Goal: Transaction & Acquisition: Purchase product/service

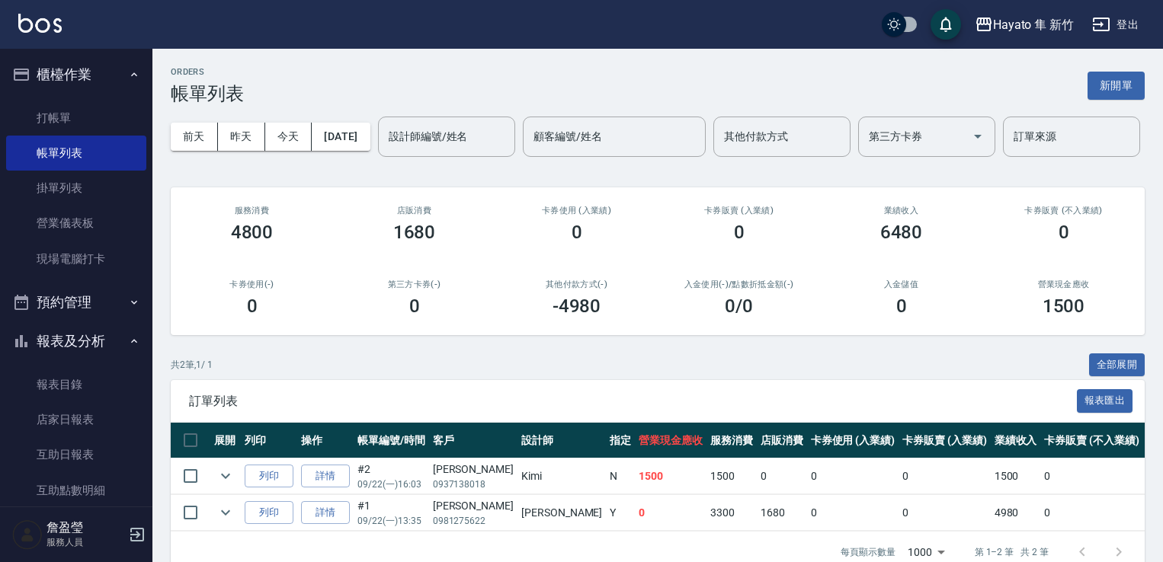
scroll to position [76, 0]
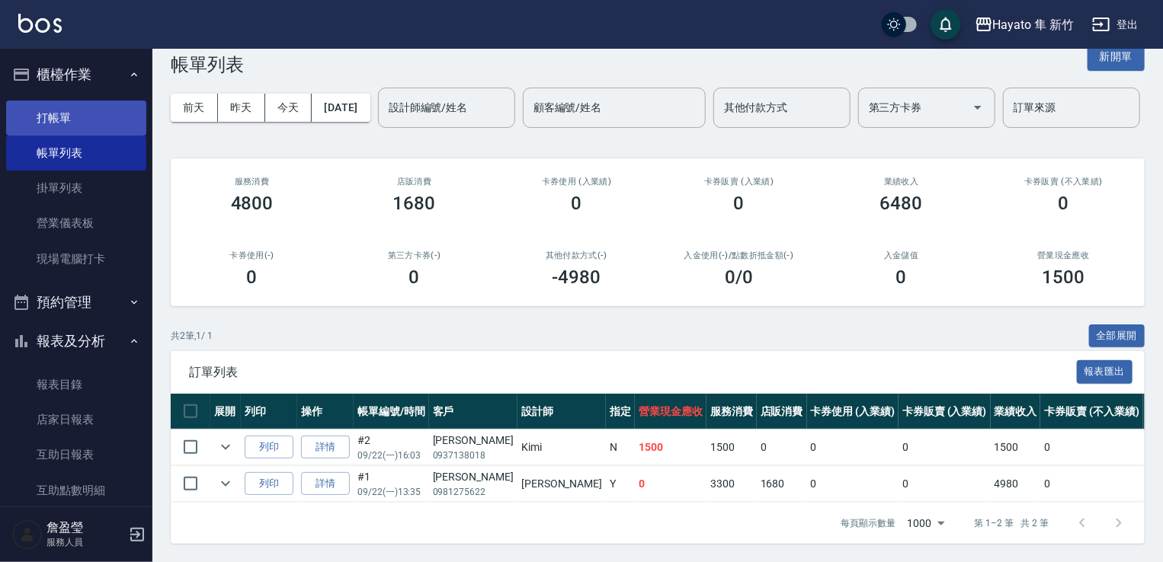
click at [101, 115] on link "打帳單" at bounding box center [76, 118] width 140 height 35
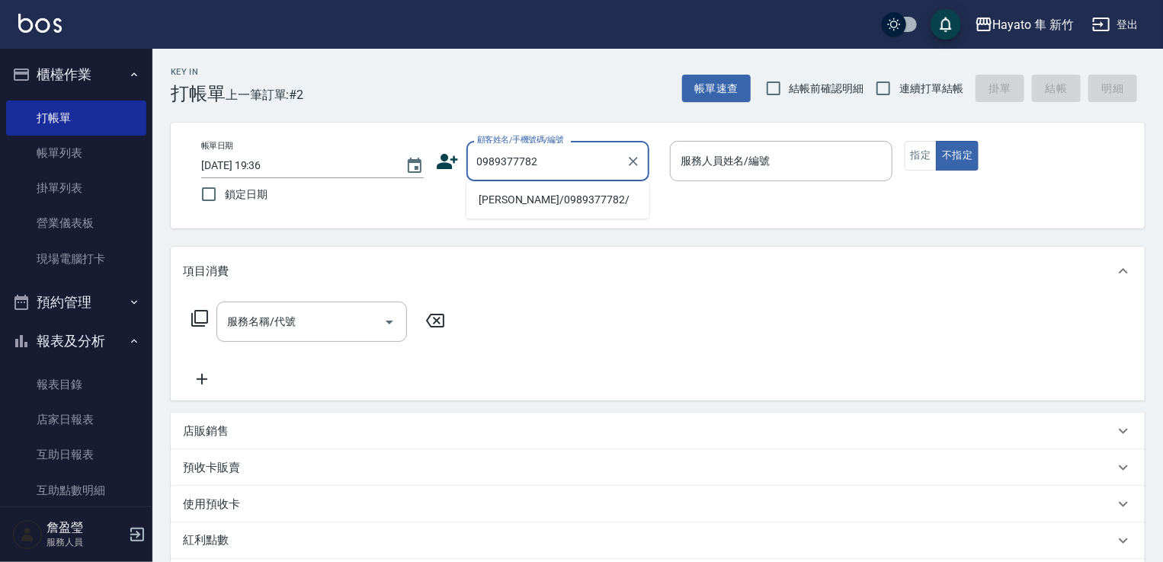
click at [585, 199] on li "[PERSON_NAME]/0989377782/" at bounding box center [557, 199] width 183 height 25
type input "[PERSON_NAME]/0989377782/"
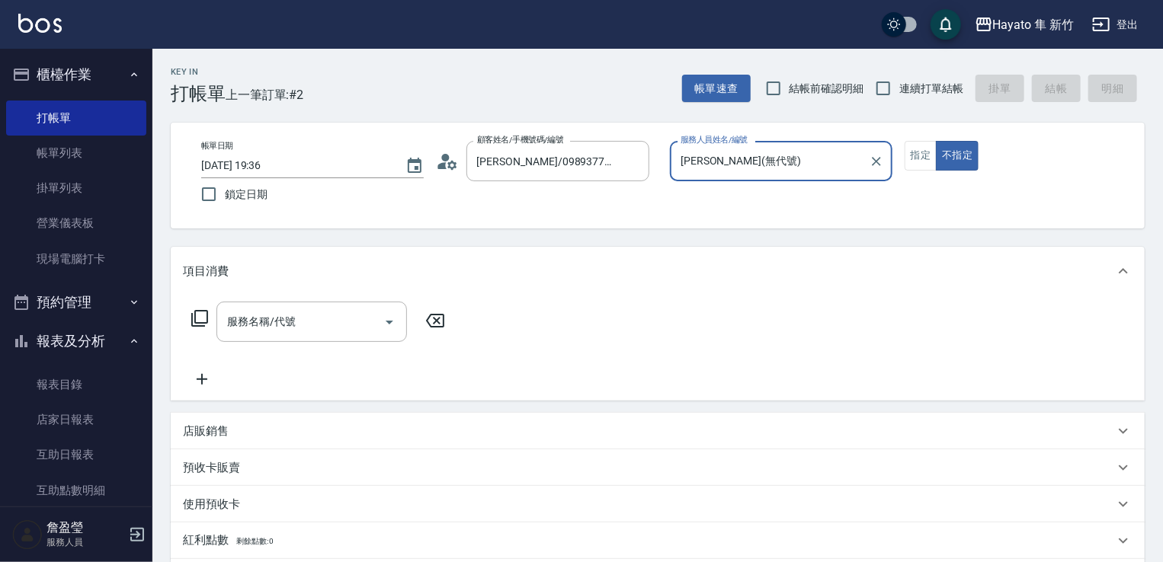
type input "[PERSON_NAME](無代號)"
click at [905, 158] on button "指定" at bounding box center [921, 156] width 33 height 30
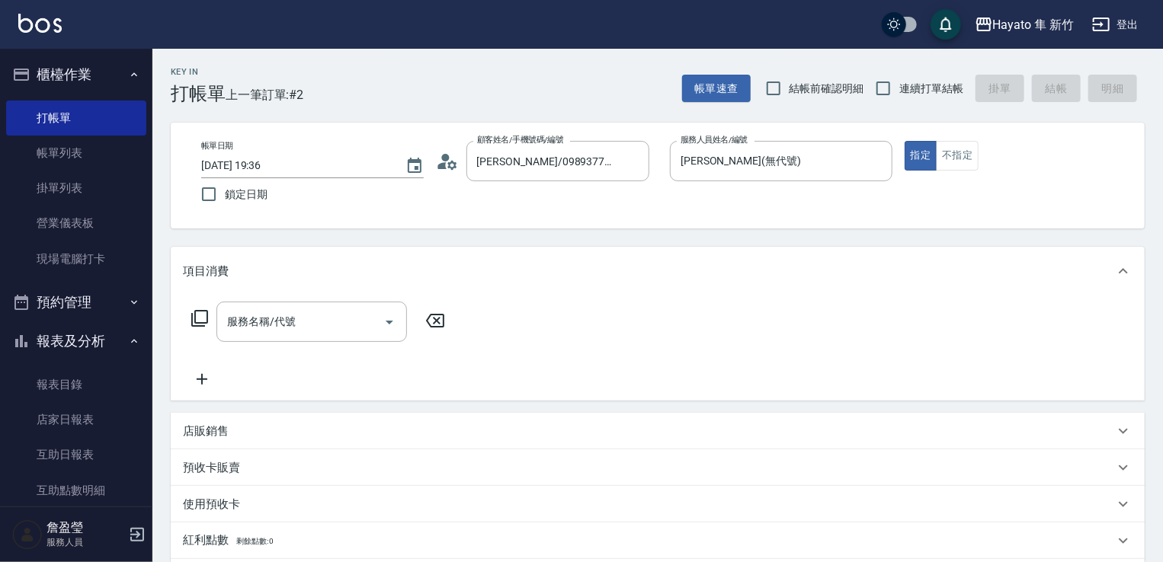
click at [284, 348] on div "服務名稱/代號 服務名稱/代號" at bounding box center [318, 345] width 271 height 87
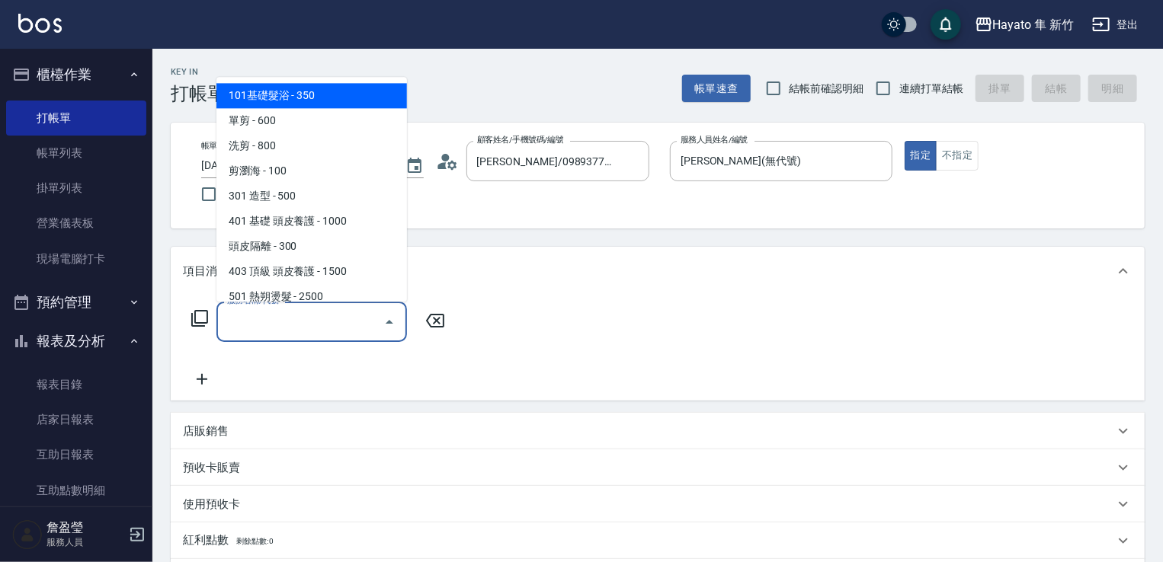
click at [305, 325] on input "服務名稱/代號" at bounding box center [300, 322] width 154 height 27
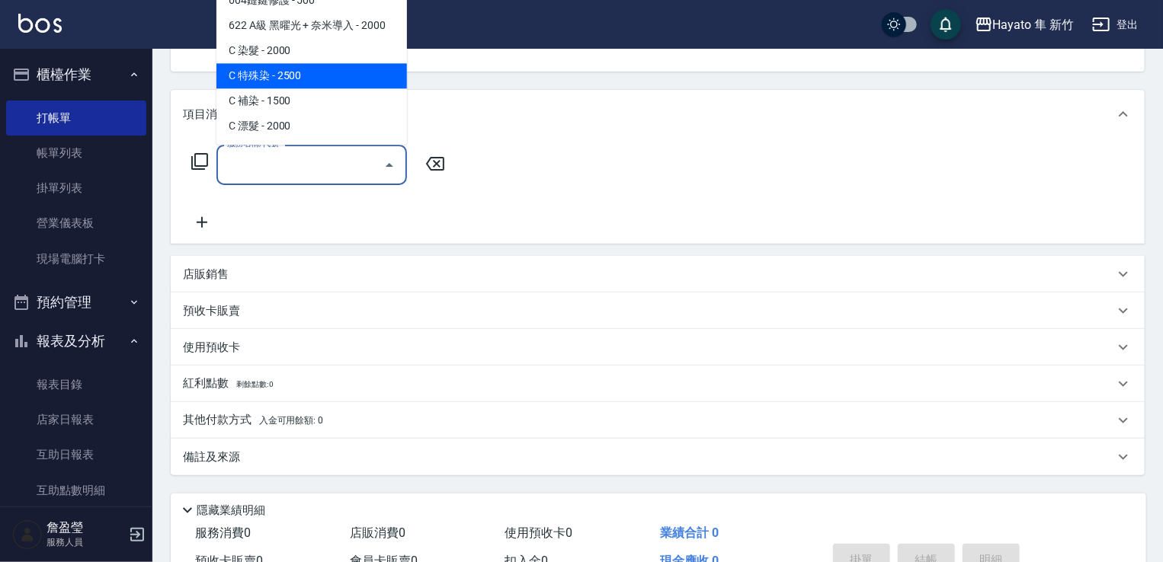
scroll to position [241, 0]
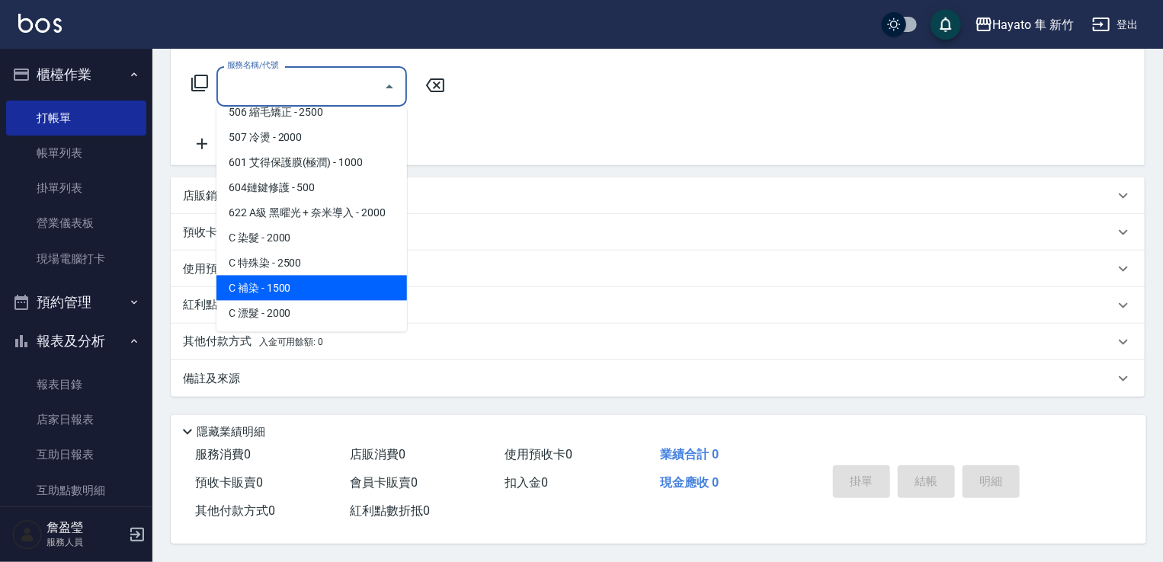
click at [299, 288] on span "C 補染 - 1500" at bounding box center [311, 288] width 191 height 25
type input "C 補染(704)"
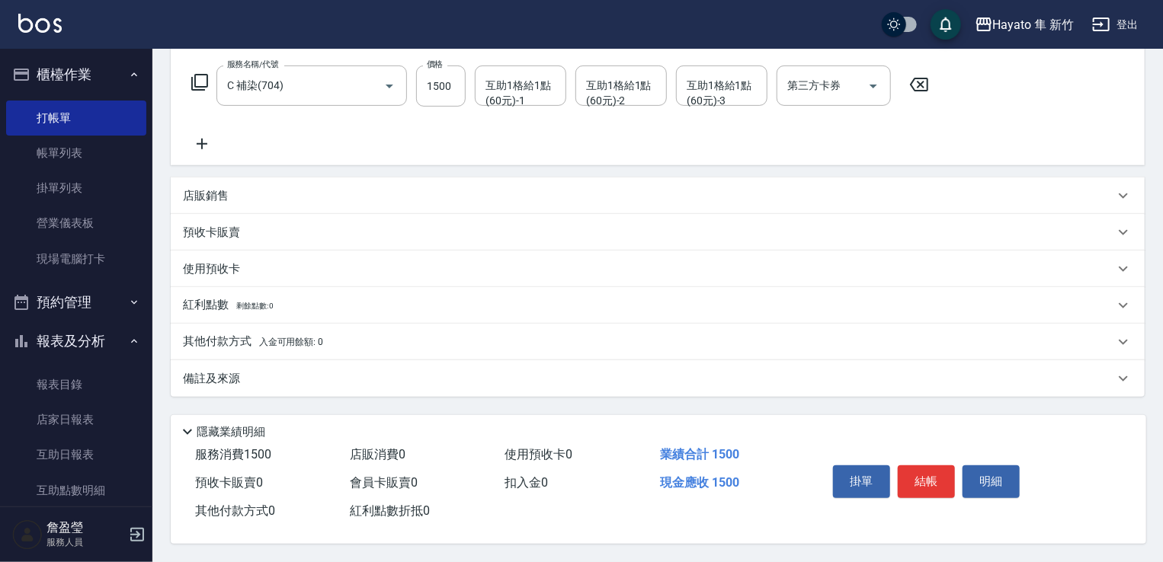
click at [206, 144] on icon at bounding box center [202, 144] width 38 height 18
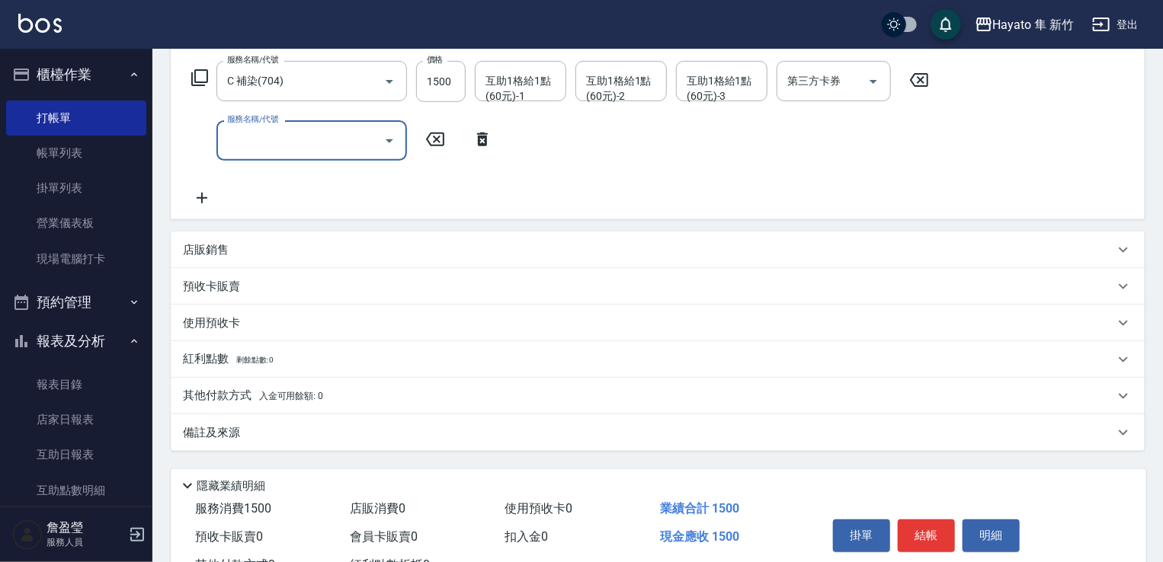
click at [311, 157] on div "服務名稱/代號" at bounding box center [311, 140] width 191 height 40
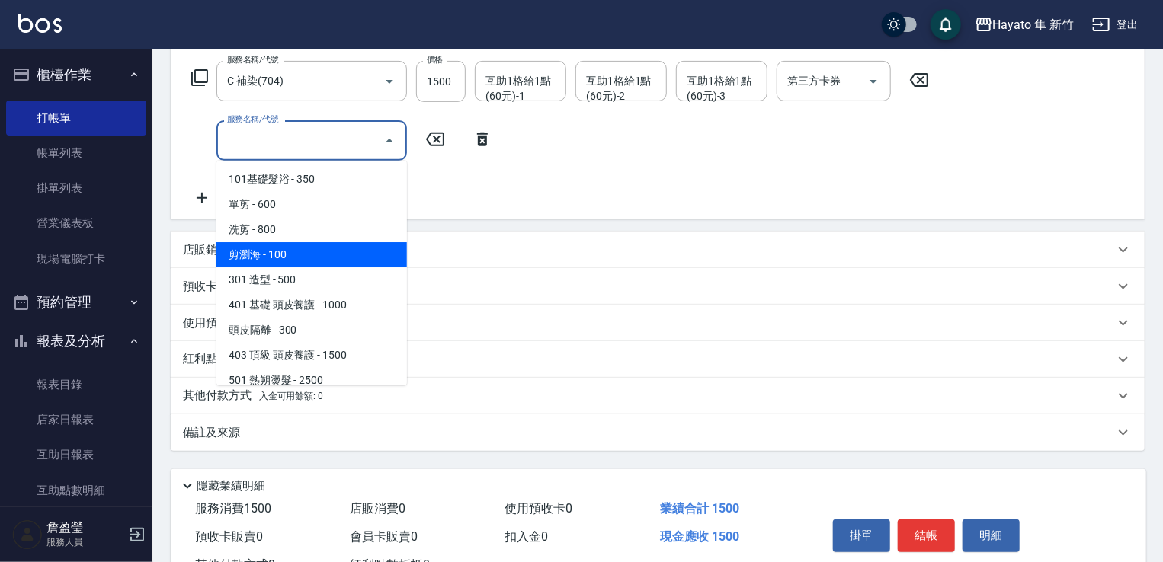
click at [312, 247] on span "剪瀏海 - 100" at bounding box center [311, 254] width 191 height 25
type input "剪瀏海(202)"
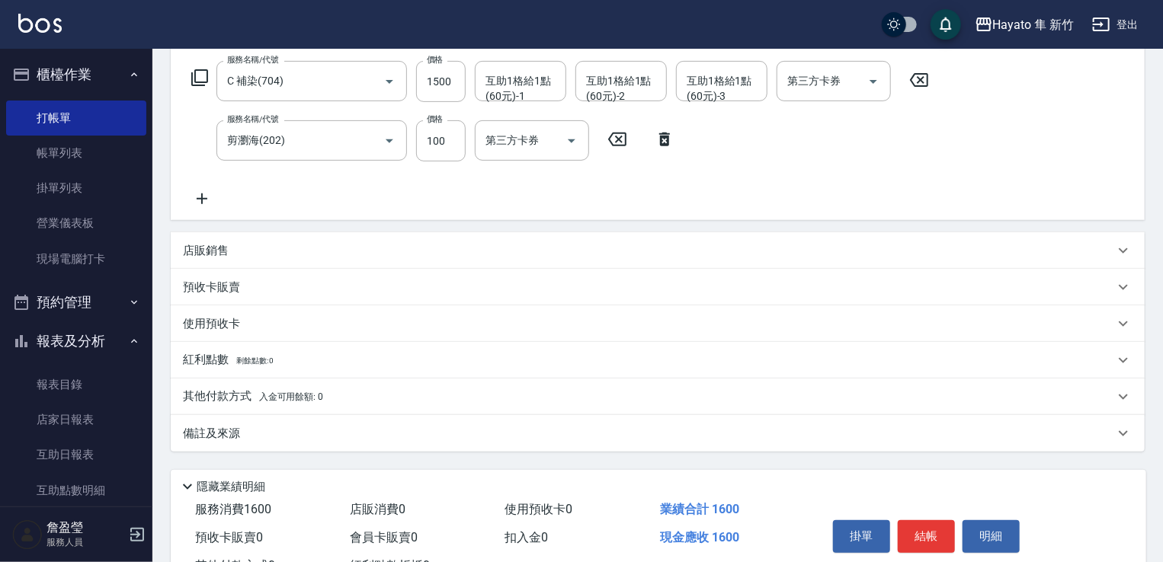
click at [231, 441] on p "備註及來源" at bounding box center [211, 434] width 57 height 16
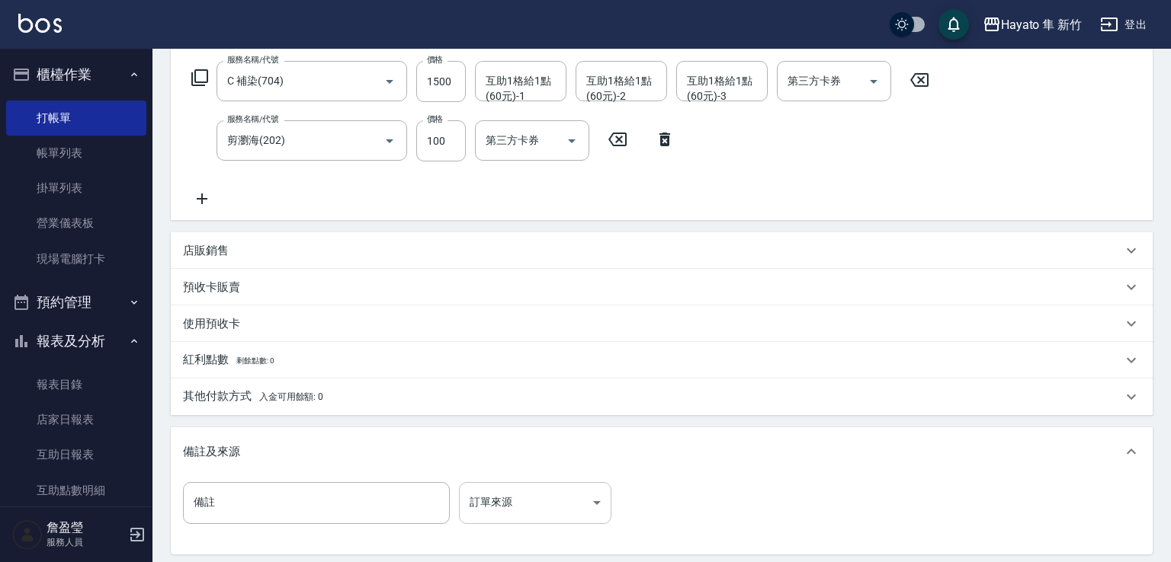
click at [540, 500] on body "Hayato 隼 新竹 登出 櫃檯作業 打帳單 帳單列表 掛單列表 營業儀表板 現場電腦打卡 預約管理 預約管理 報表及分析 報表目錄 店家日報表 互助日報表…" at bounding box center [585, 239] width 1171 height 961
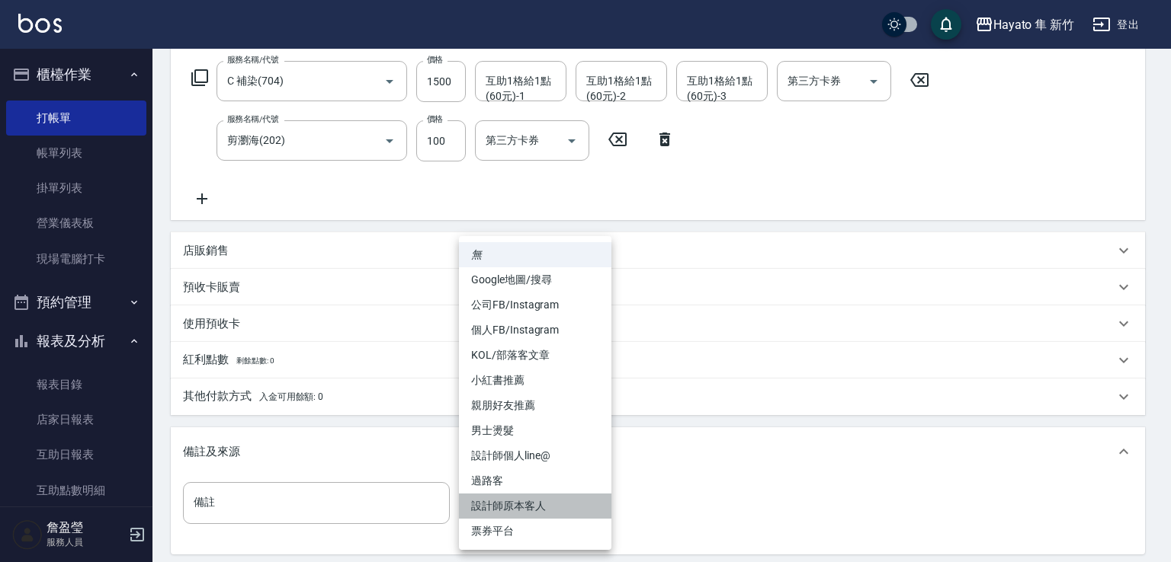
click at [543, 500] on li "設計師原本客人" at bounding box center [535, 506] width 152 height 25
type input "設計師原本客人"
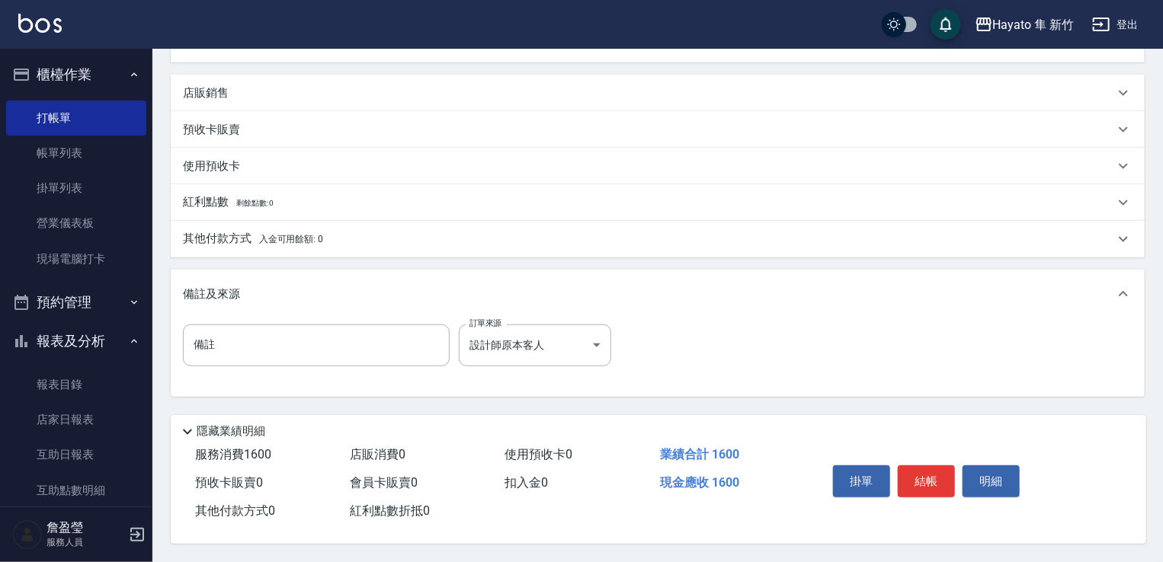
scroll to position [403, 0]
click at [934, 472] on button "結帳" at bounding box center [926, 482] width 57 height 32
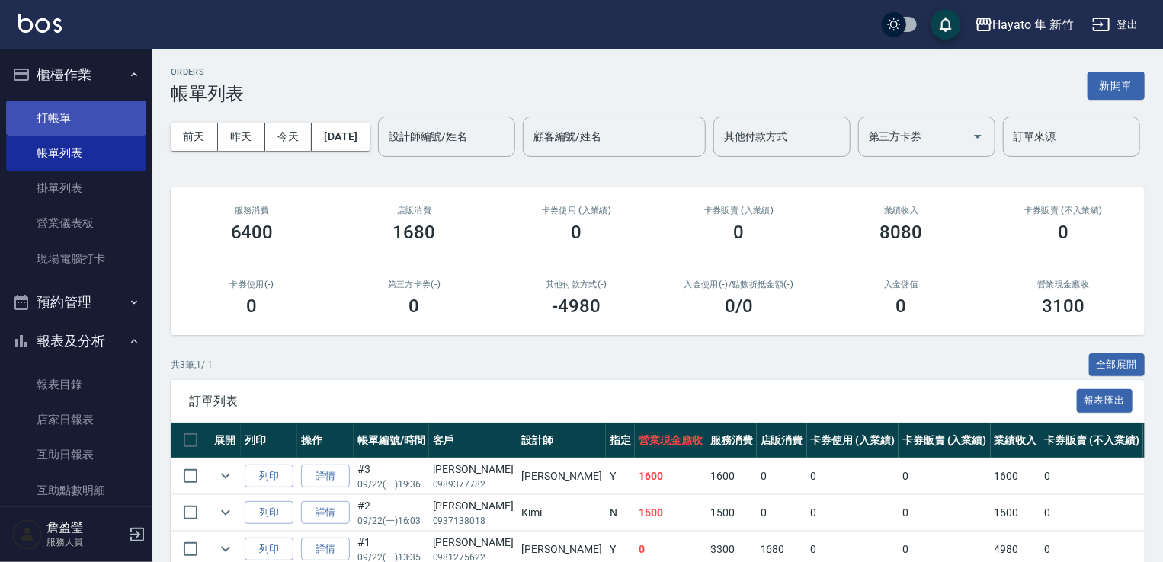
click at [72, 107] on link "打帳單" at bounding box center [76, 118] width 140 height 35
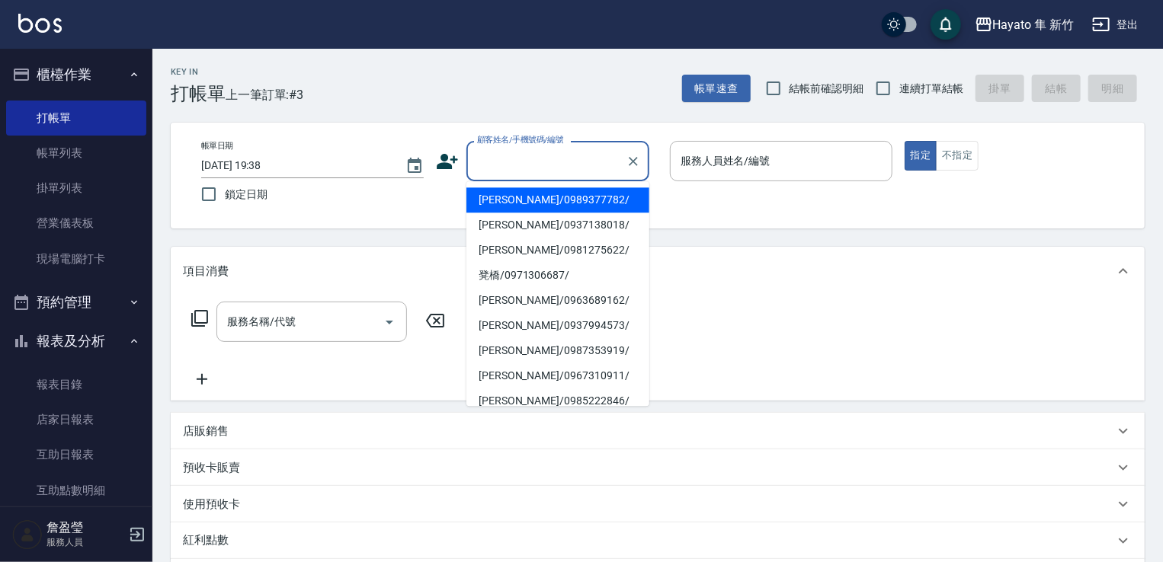
click at [501, 161] on input "顧客姓名/手機號碼/編號" at bounding box center [546, 161] width 146 height 27
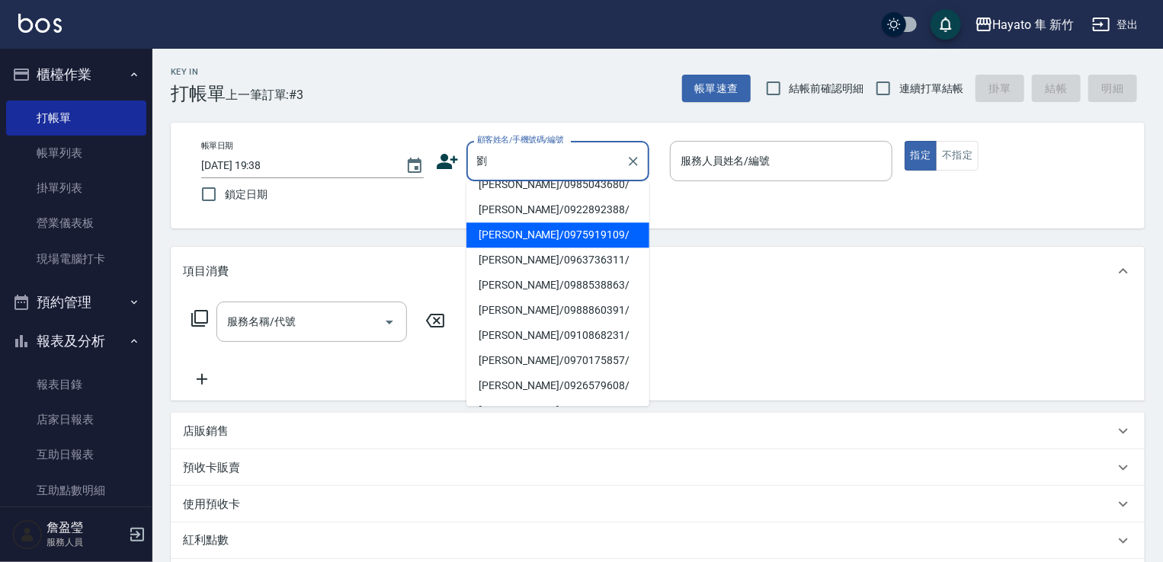
scroll to position [10, 0]
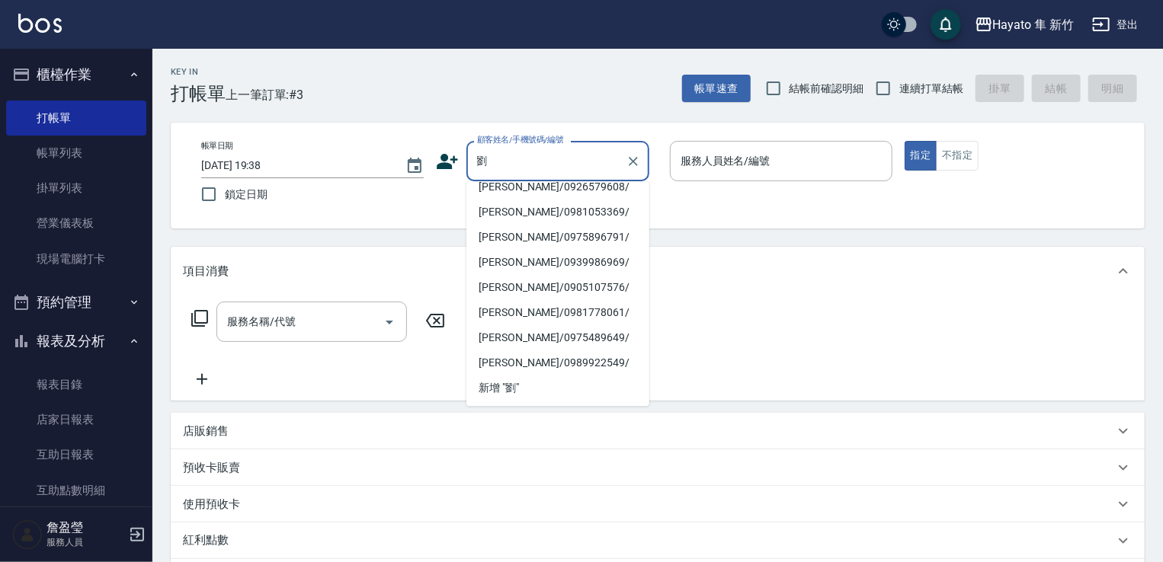
click at [523, 171] on input "劉" at bounding box center [546, 161] width 146 height 27
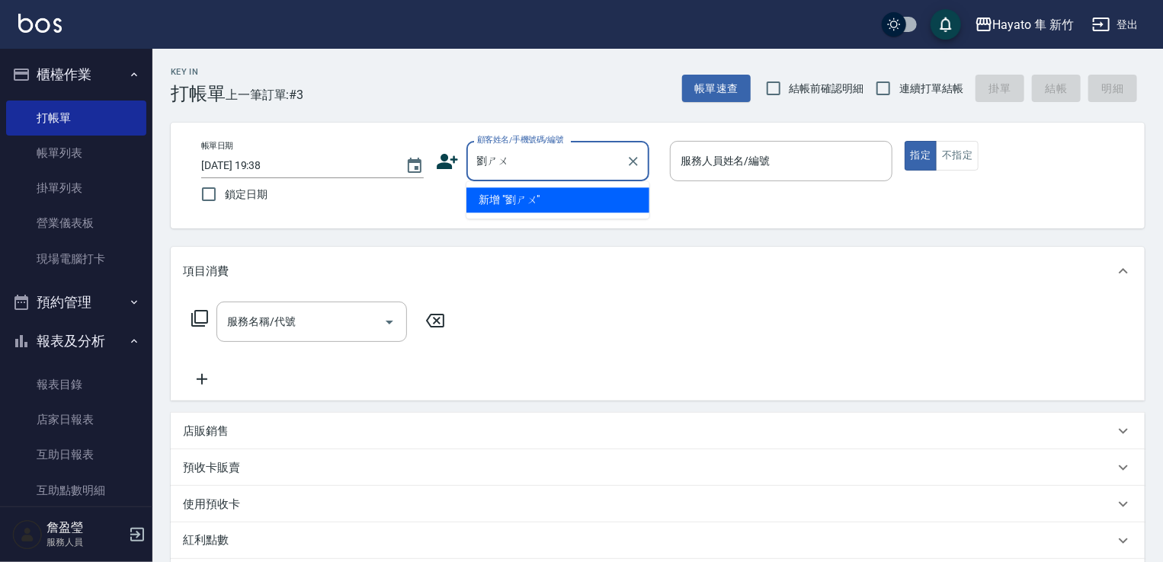
scroll to position [0, 0]
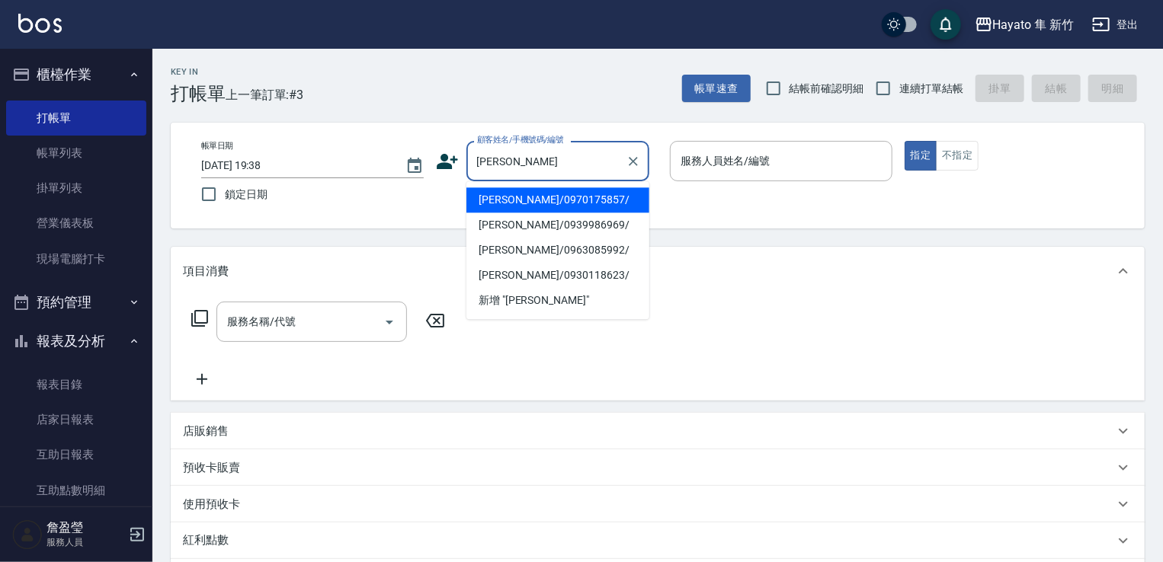
click at [515, 197] on li "[PERSON_NAME]/0970175857/" at bounding box center [557, 199] width 183 height 25
type input "[PERSON_NAME]/0970175857/"
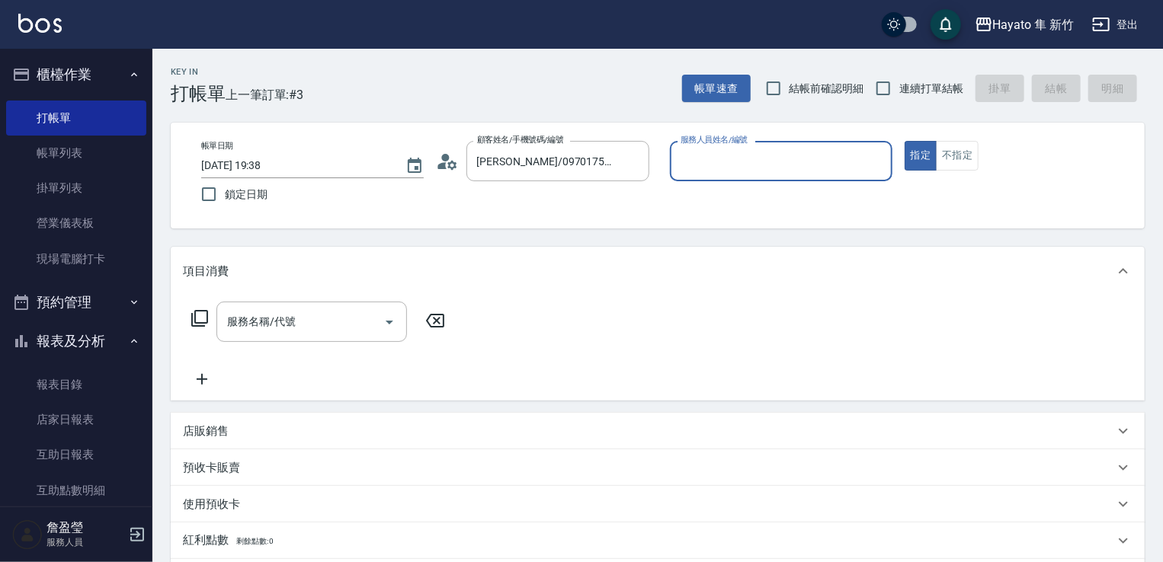
type input "[PERSON_NAME](無代號)"
click at [366, 309] on input "服務名稱/代號" at bounding box center [300, 322] width 154 height 27
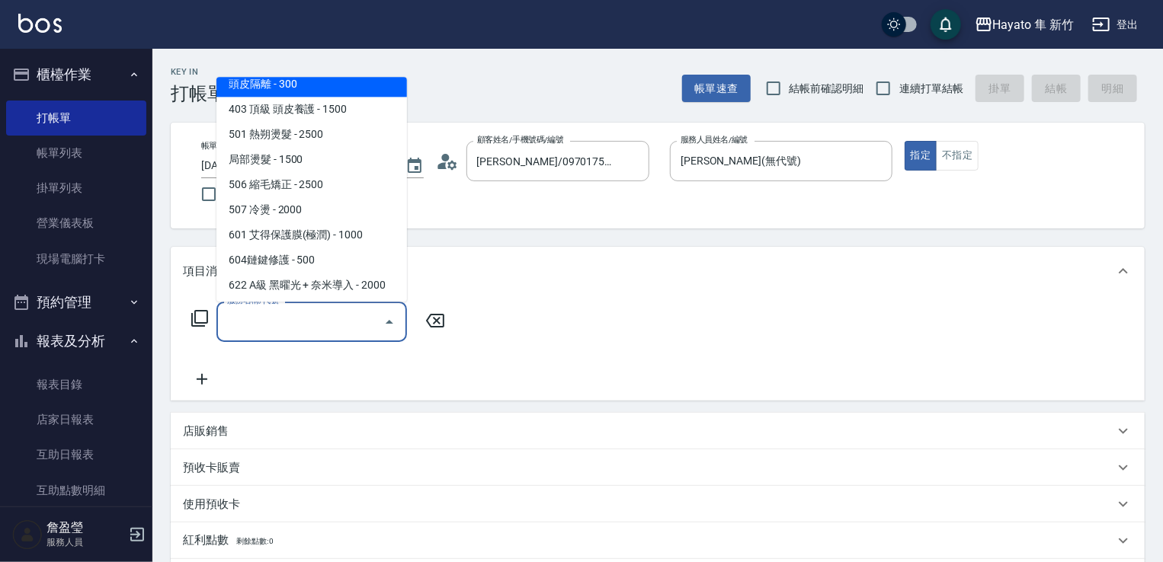
scroll to position [265, 0]
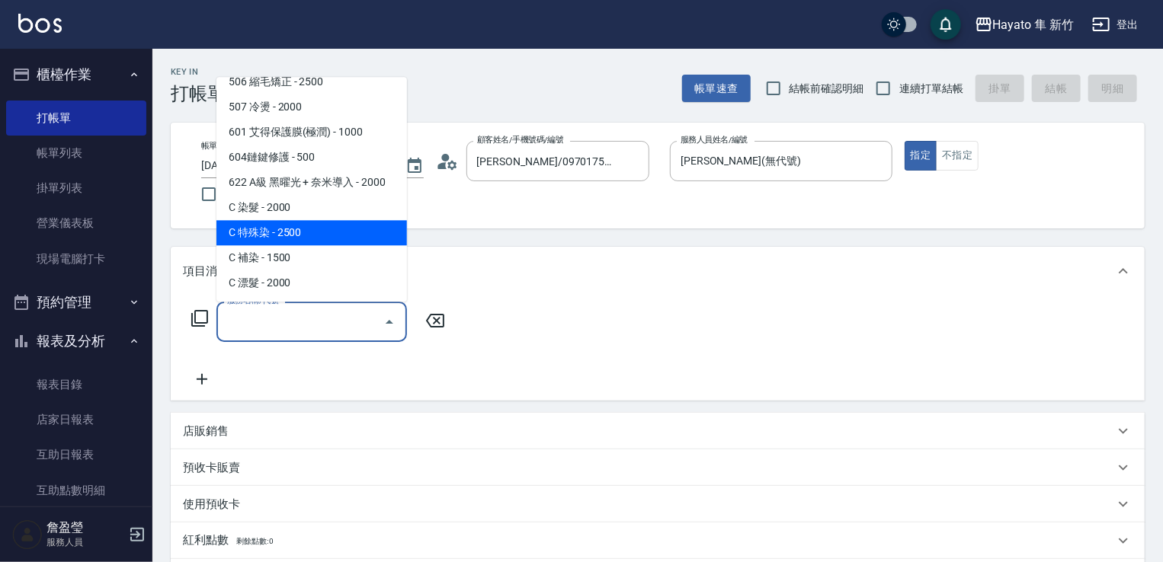
click at [305, 237] on span "C 特殊染 - 2500" at bounding box center [311, 232] width 191 height 25
type input "C 特殊染(703)"
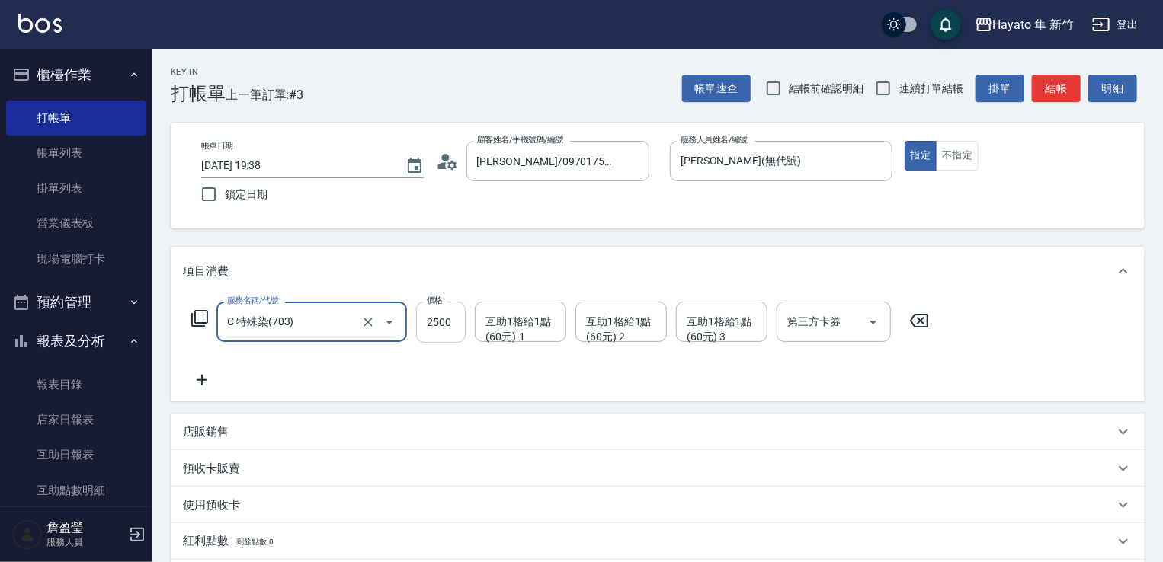
click at [427, 312] on input "2500" at bounding box center [441, 322] width 50 height 41
type input "3500"
click at [204, 380] on icon at bounding box center [202, 380] width 11 height 11
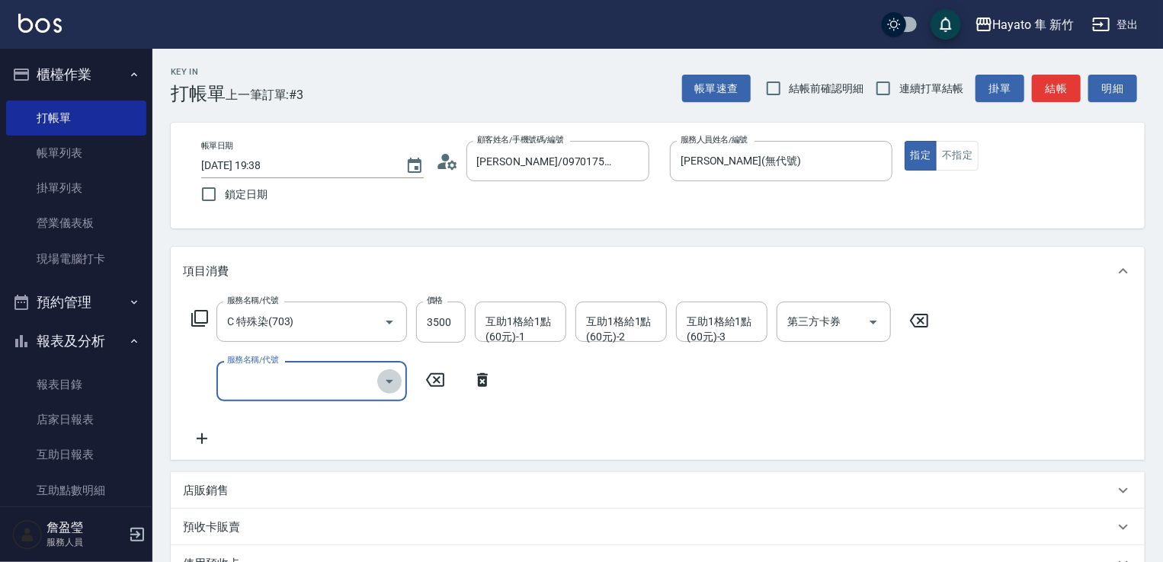
click at [385, 373] on icon "Open" at bounding box center [389, 382] width 18 height 18
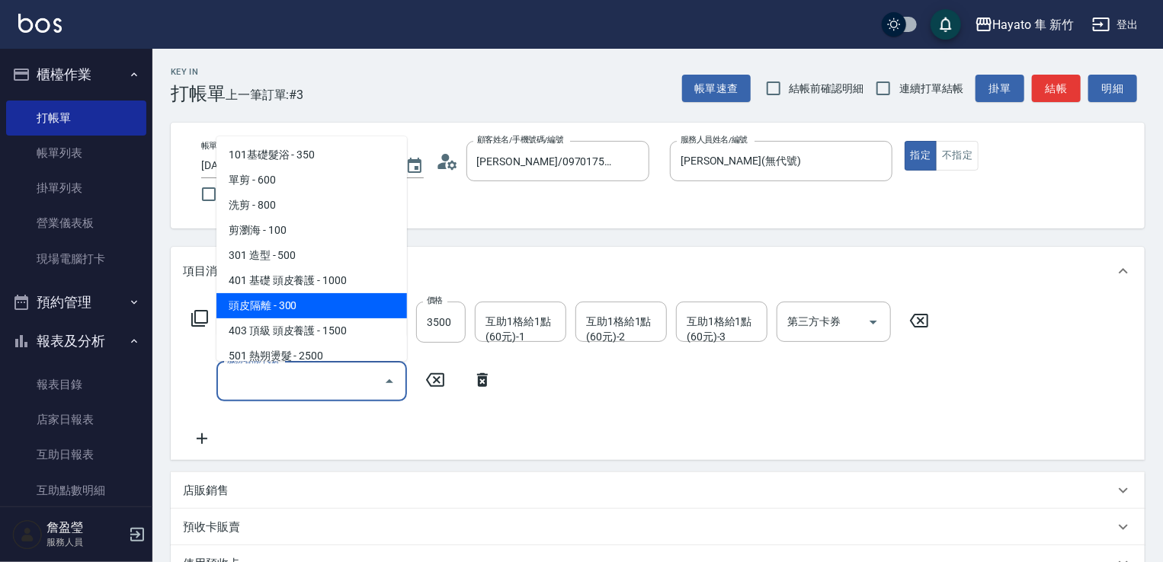
click at [341, 308] on span "頭皮隔離 - 300" at bounding box center [311, 305] width 191 height 25
type input "頭皮隔離(402)"
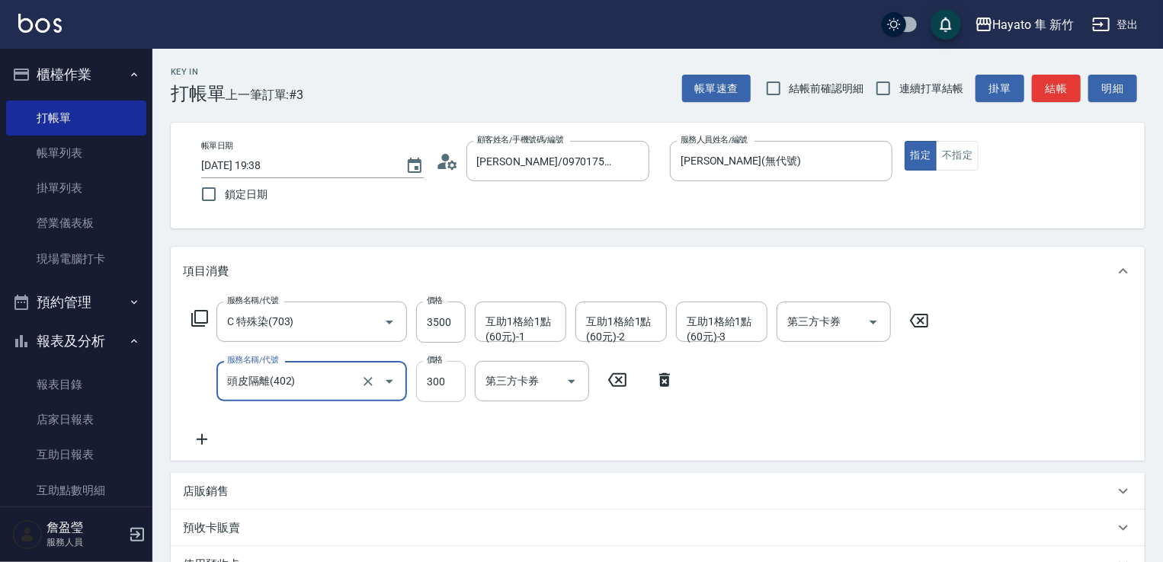
click at [434, 395] on input "300" at bounding box center [441, 381] width 50 height 41
type input "200"
click at [674, 425] on div "服務名稱/代號 C 特殊染(703) 服務名稱/代號 價格 3500 價格 互助1格給1點(60元)-1 互助1格給1點(60元)-1 互助1格給1點(60元…" at bounding box center [560, 375] width 755 height 147
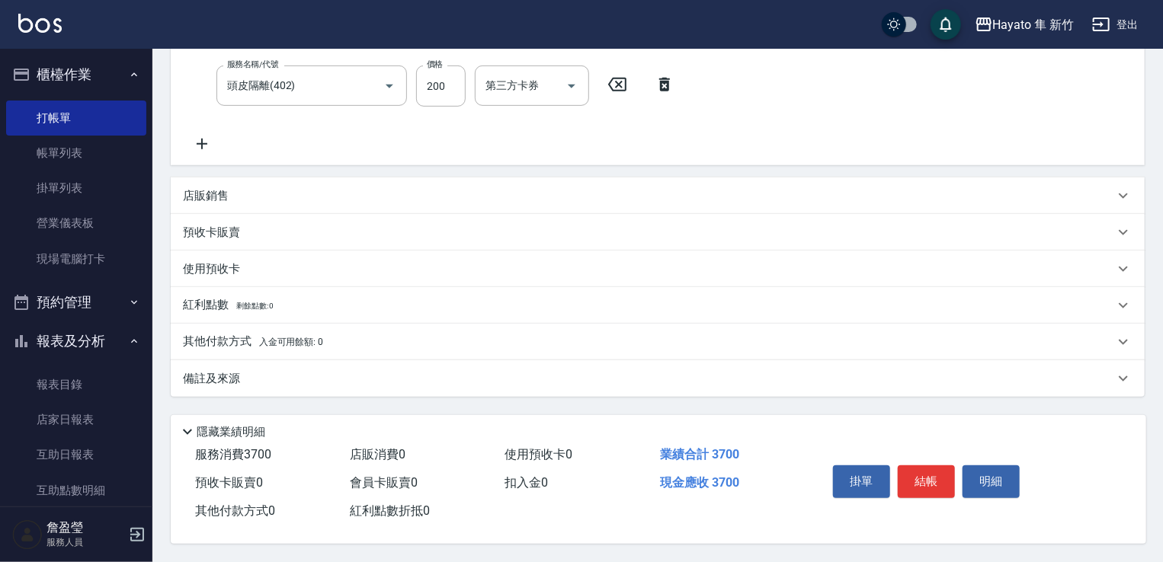
click at [393, 380] on div "備註及來源" at bounding box center [648, 379] width 931 height 16
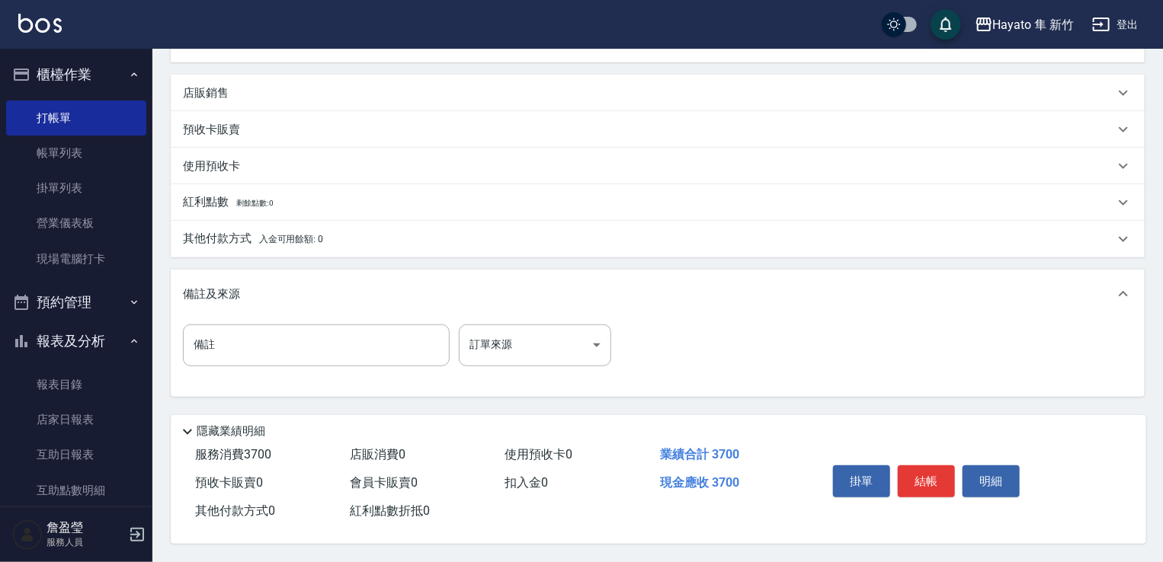
scroll to position [403, 0]
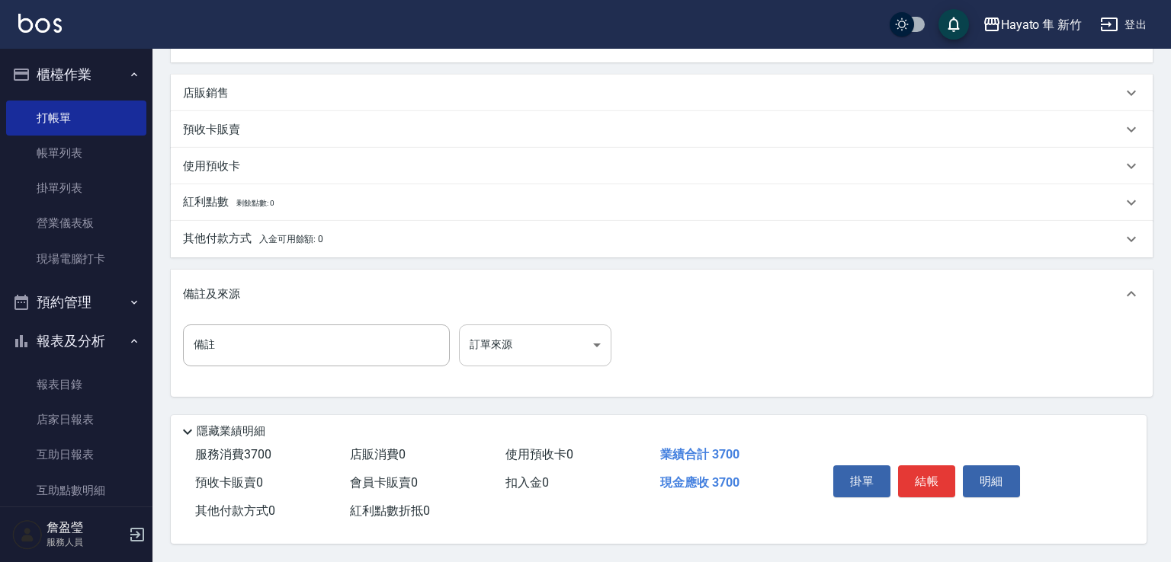
click at [516, 351] on body "Hayato 隼 新竹 登出 櫃檯作業 打帳單 帳單列表 掛單列表 營業儀表板 現場電腦打卡 預約管理 預約管理 報表及分析 報表目錄 店家日報表 互助日報表…" at bounding box center [585, 81] width 1171 height 961
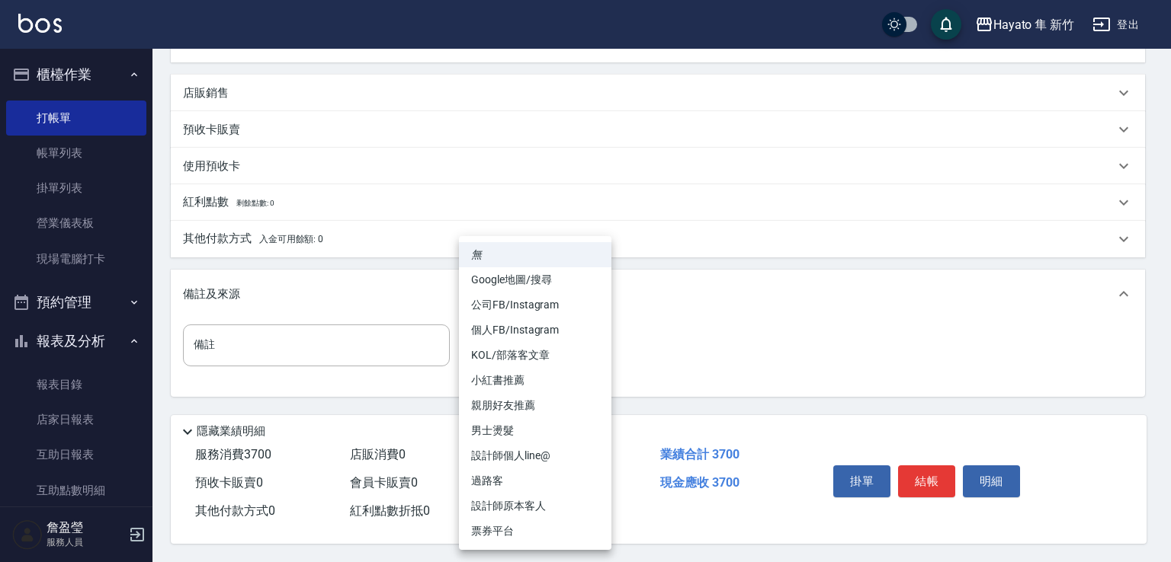
click at [566, 505] on li "設計師原本客人" at bounding box center [535, 506] width 152 height 25
type input "設計師原本客人"
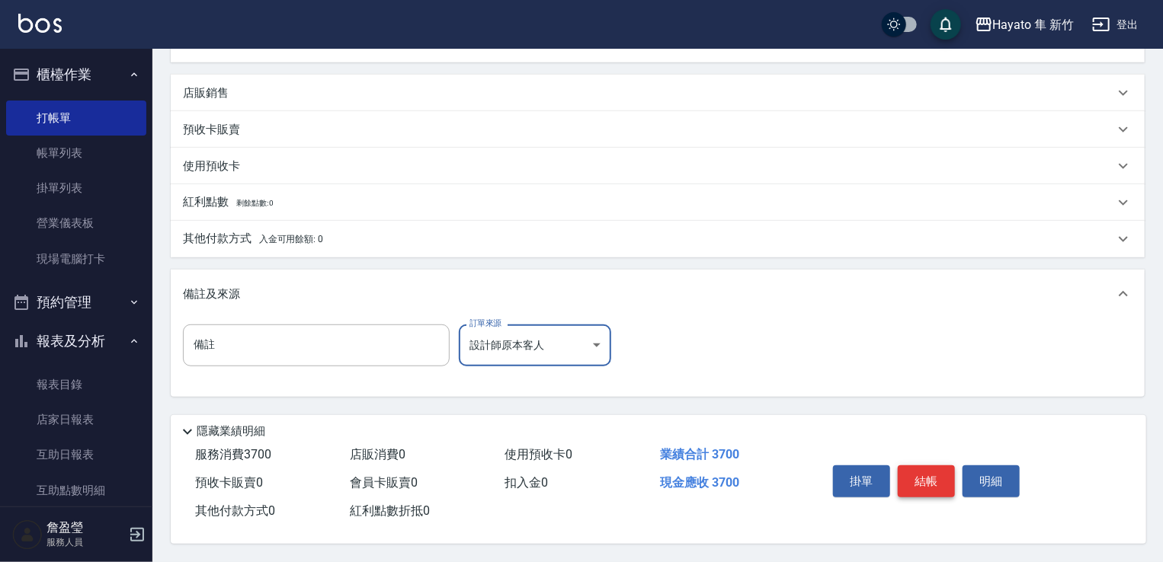
click at [923, 477] on button "結帳" at bounding box center [926, 482] width 57 height 32
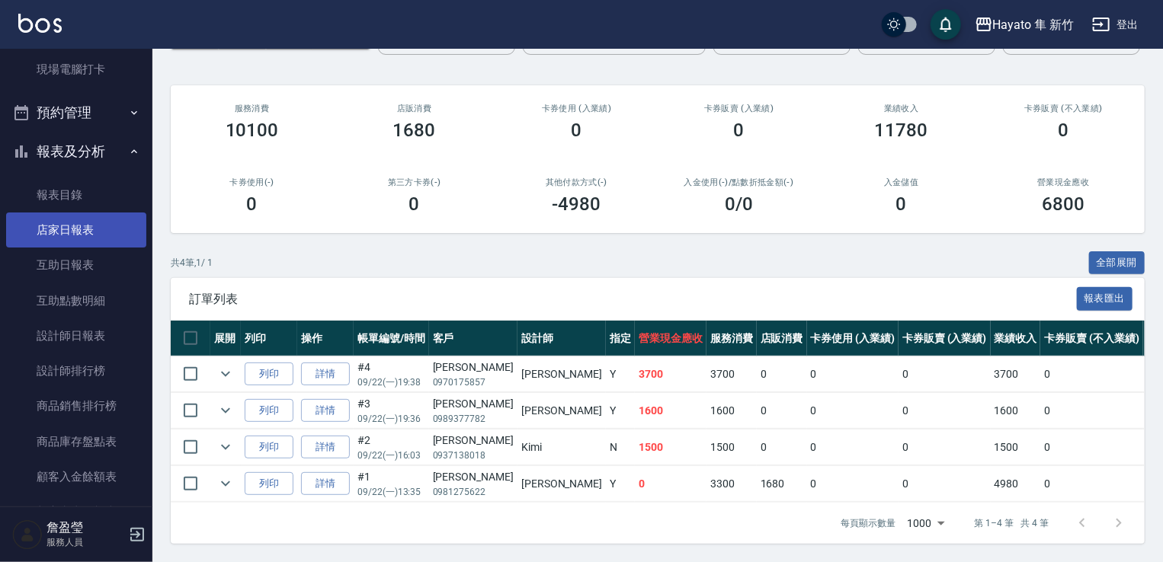
scroll to position [381, 0]
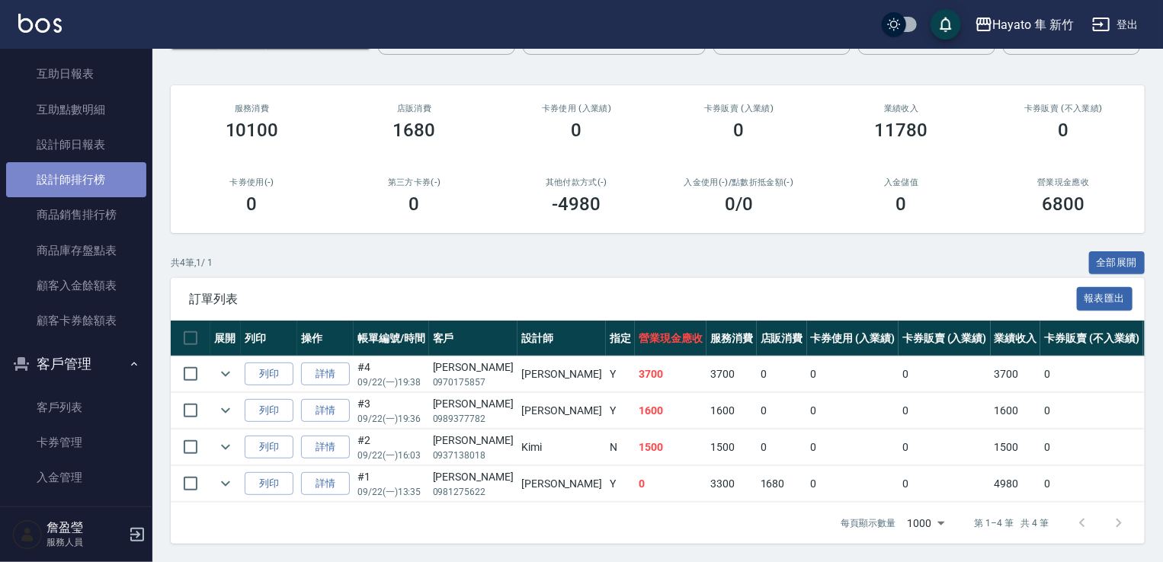
click at [85, 190] on link "設計師排行榜" at bounding box center [76, 179] width 140 height 35
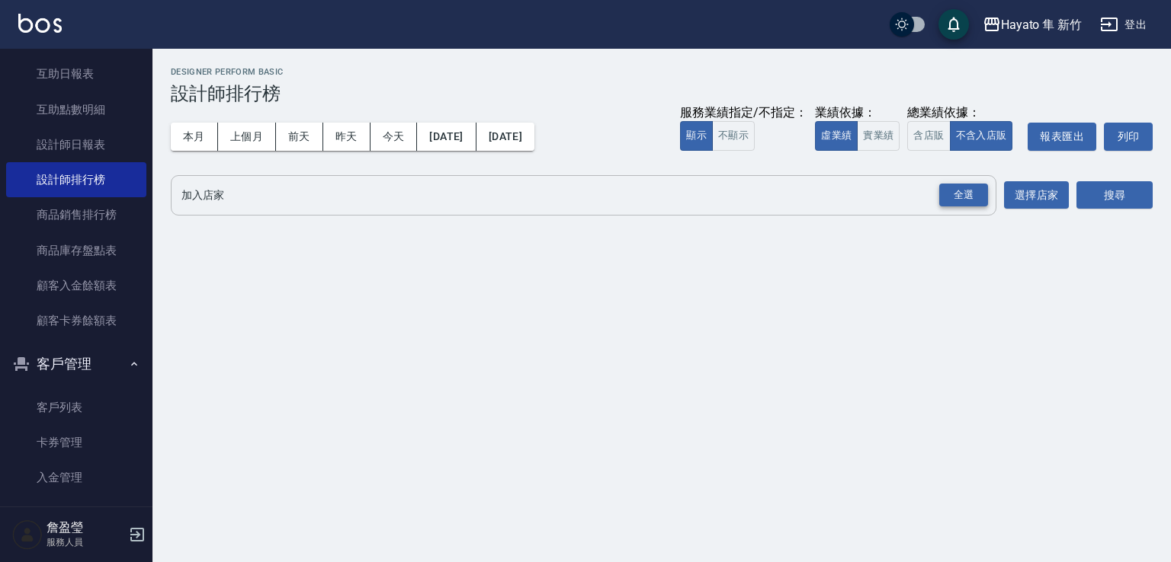
click at [969, 195] on div "全選" at bounding box center [963, 196] width 49 height 24
click at [1098, 193] on button "搜尋" at bounding box center [1114, 196] width 76 height 28
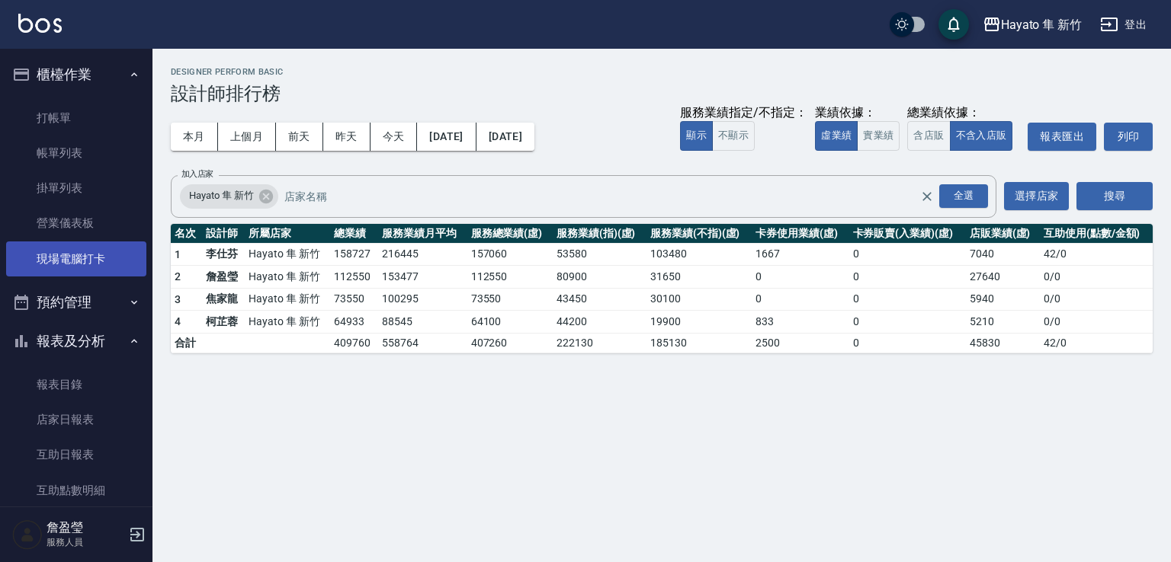
click at [104, 271] on link "現場電腦打卡" at bounding box center [76, 259] width 140 height 35
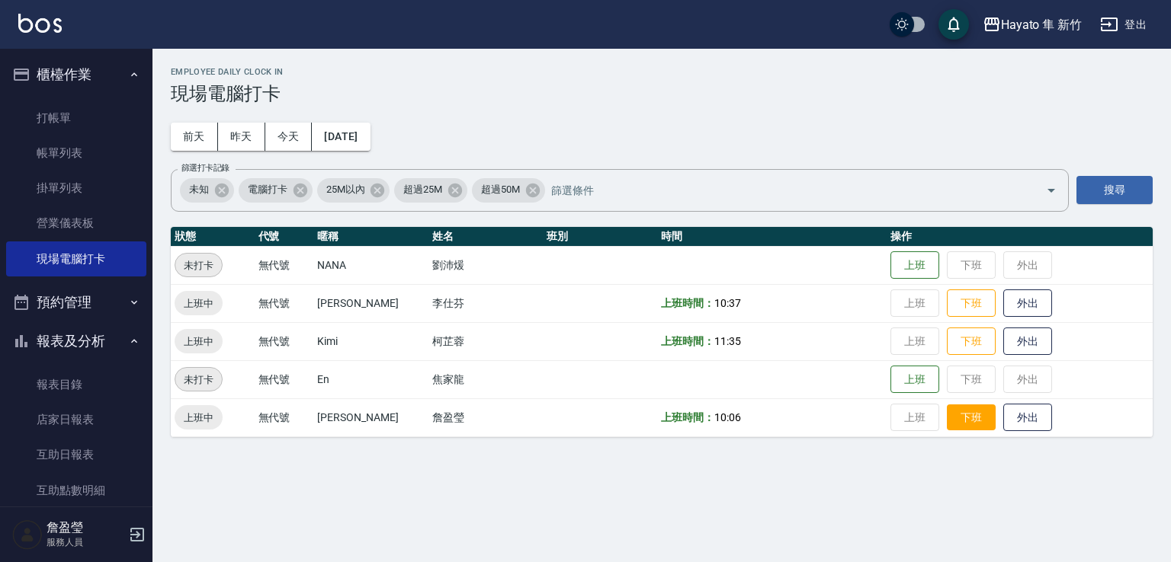
click at [962, 418] on button "下班" at bounding box center [971, 418] width 49 height 27
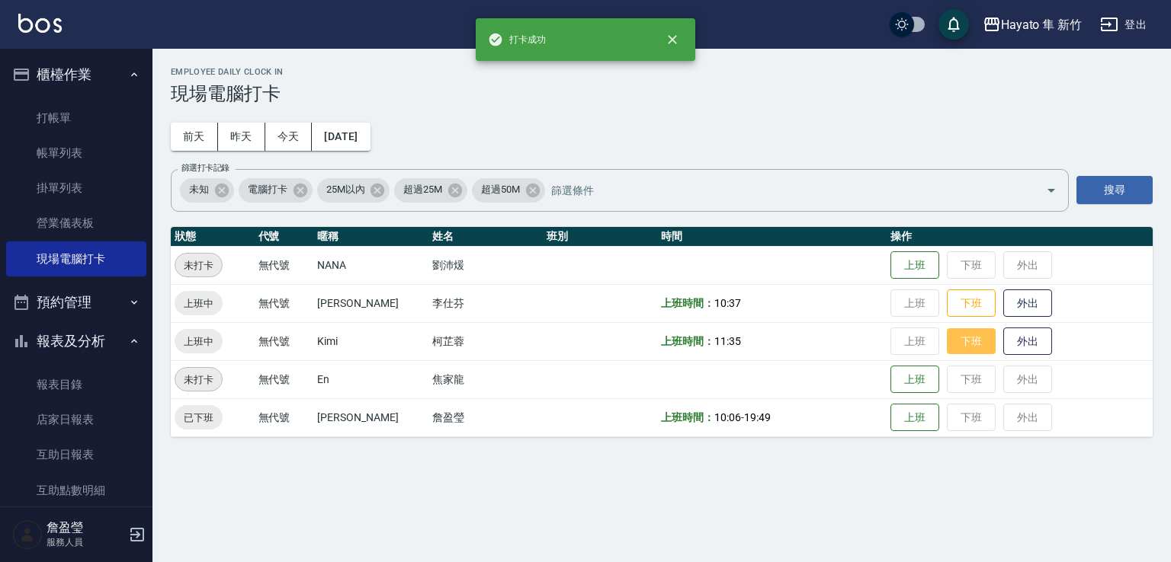
click at [958, 351] on button "下班" at bounding box center [971, 341] width 49 height 27
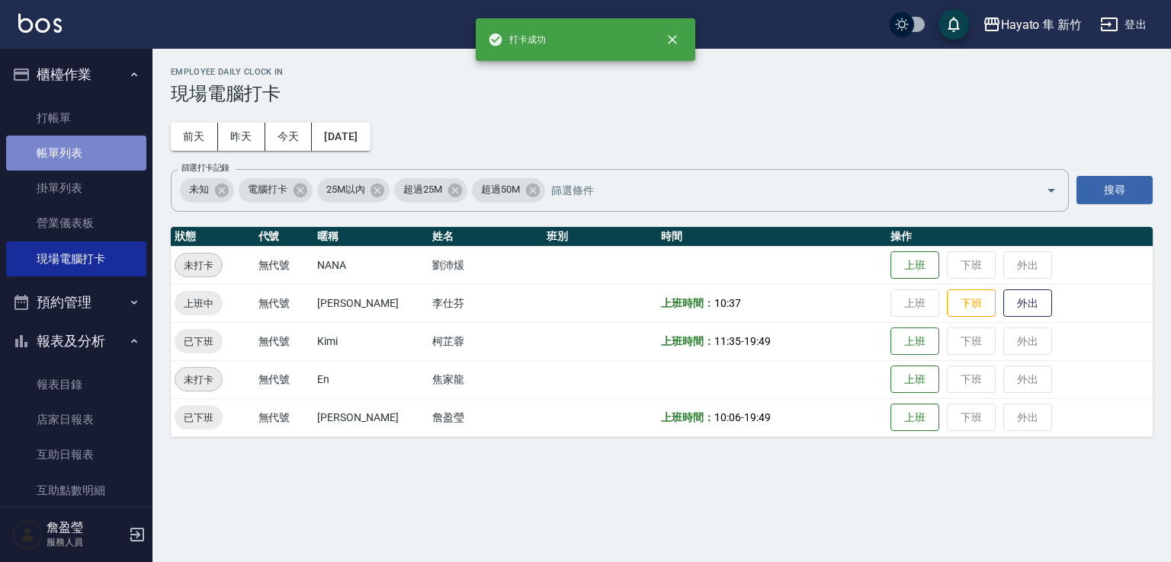
click at [82, 150] on link "帳單列表" at bounding box center [76, 153] width 140 height 35
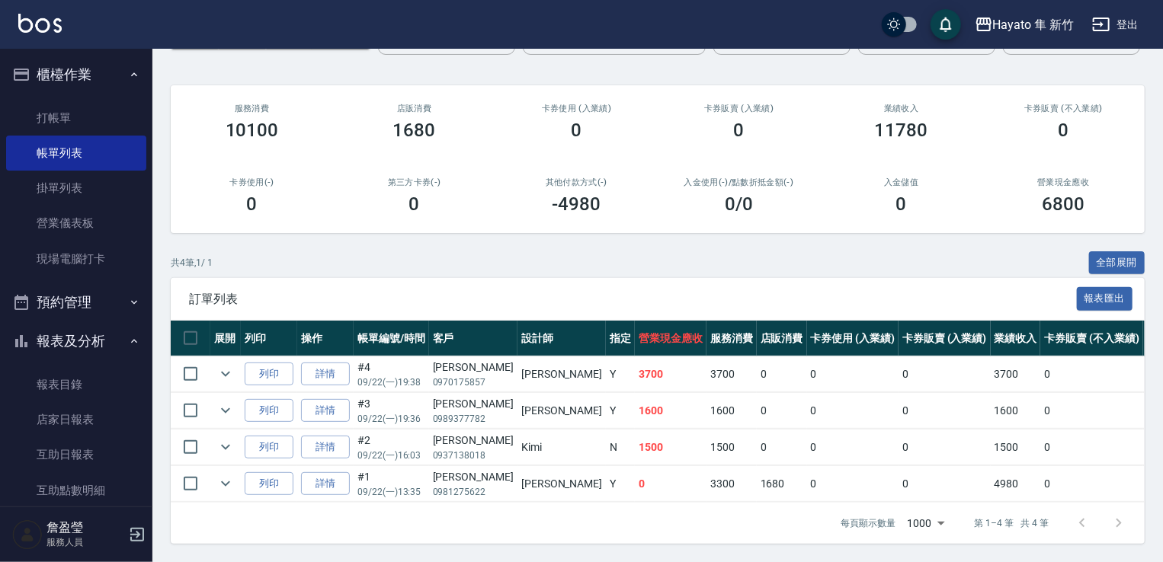
scroll to position [381, 0]
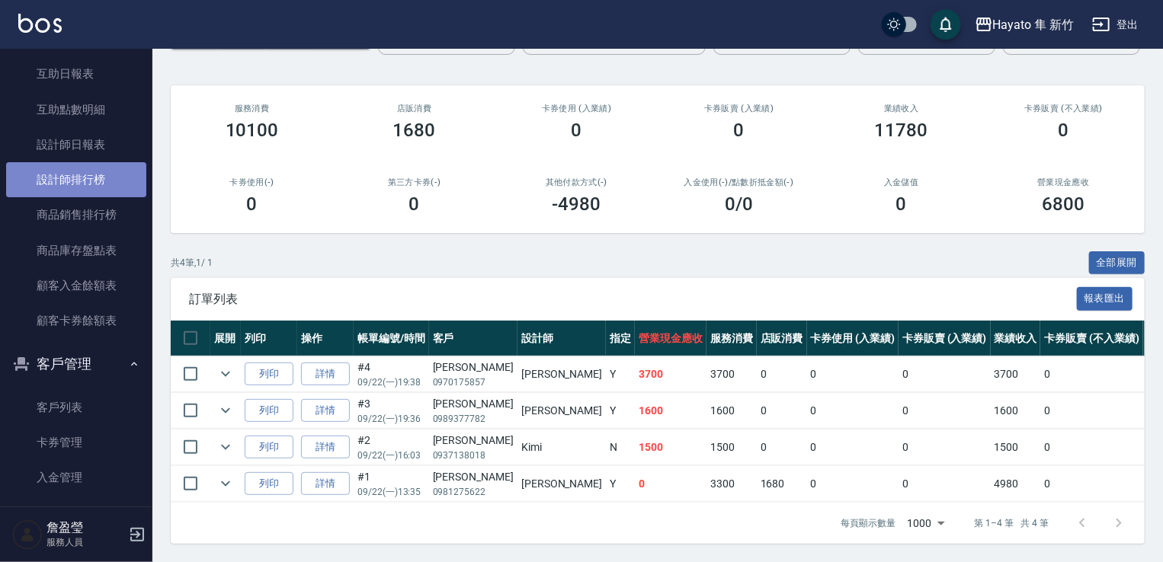
click at [125, 182] on link "設計師排行榜" at bounding box center [76, 179] width 140 height 35
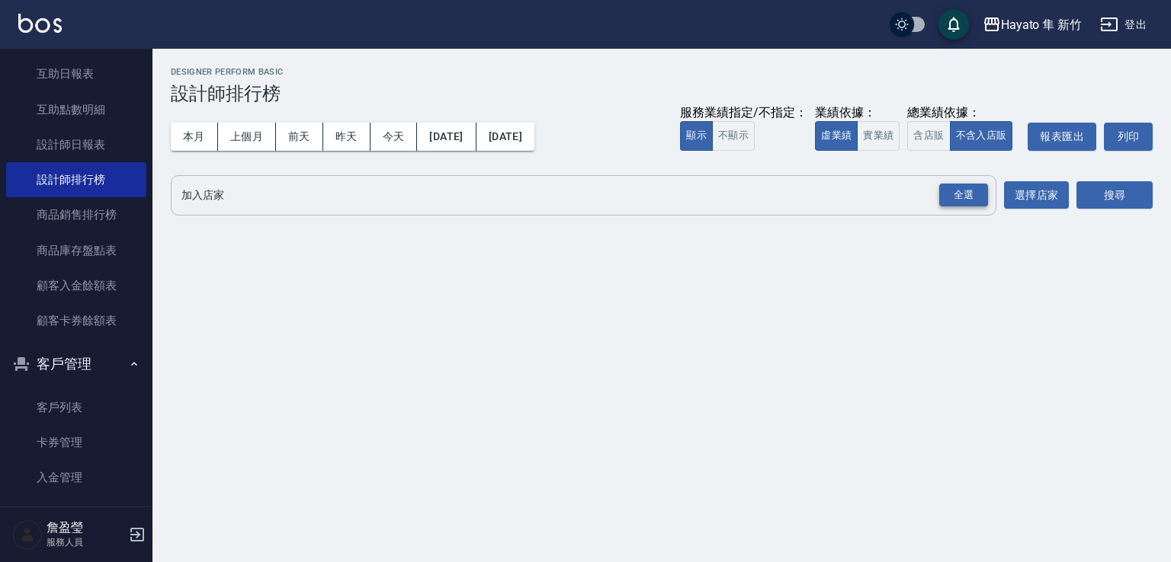
click at [965, 186] on div "全選" at bounding box center [963, 196] width 49 height 24
click at [1110, 195] on button "搜尋" at bounding box center [1114, 196] width 76 height 28
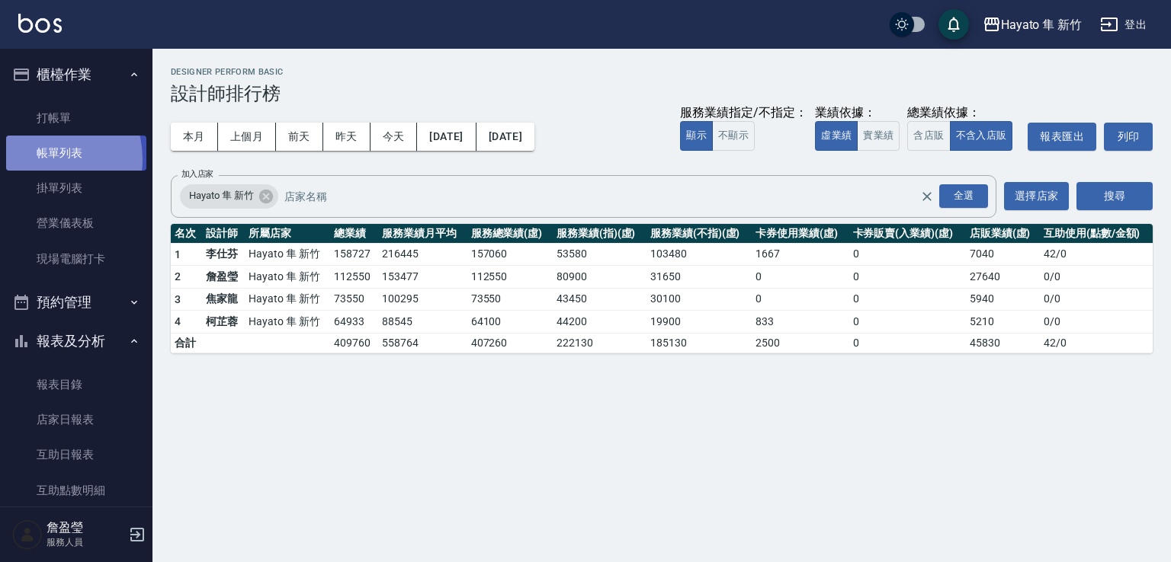
click at [39, 159] on link "帳單列表" at bounding box center [76, 153] width 140 height 35
